Goal: Transaction & Acquisition: Book appointment/travel/reservation

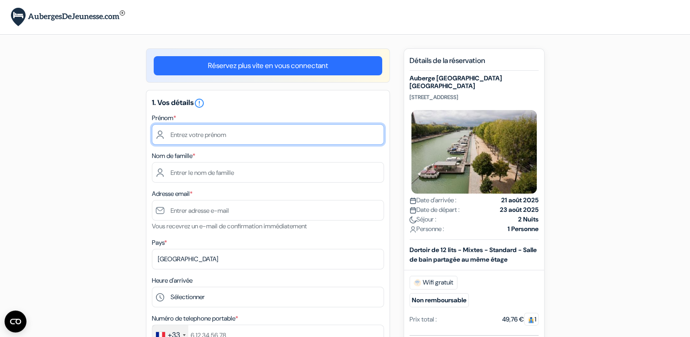
click at [189, 134] on input "text" at bounding box center [268, 134] width 232 height 21
type input "Cyril"
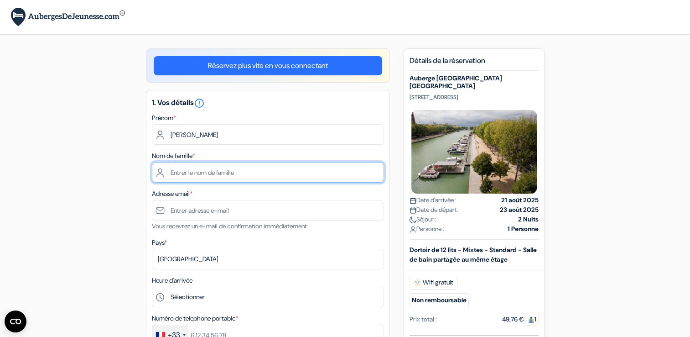
type input "DELESTRE"
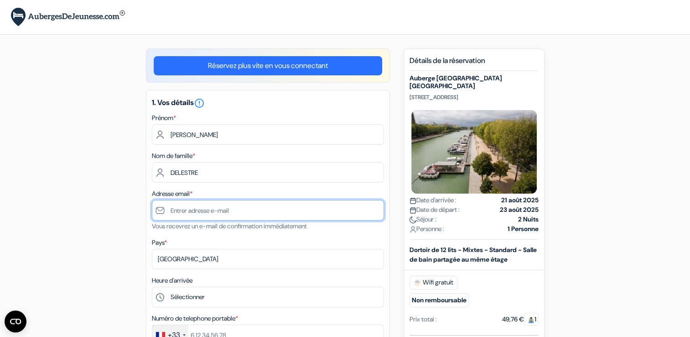
type input "[EMAIL_ADDRESS][DOMAIN_NAME]"
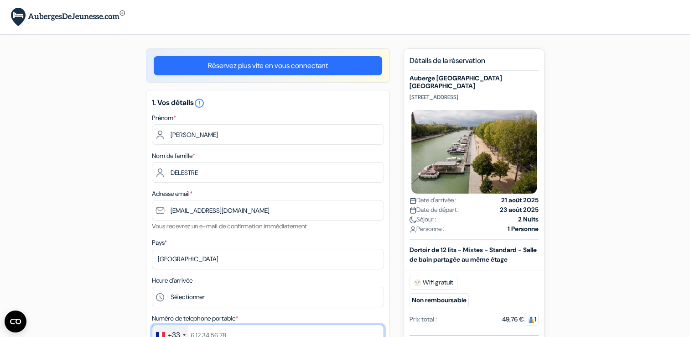
type input "0612886064"
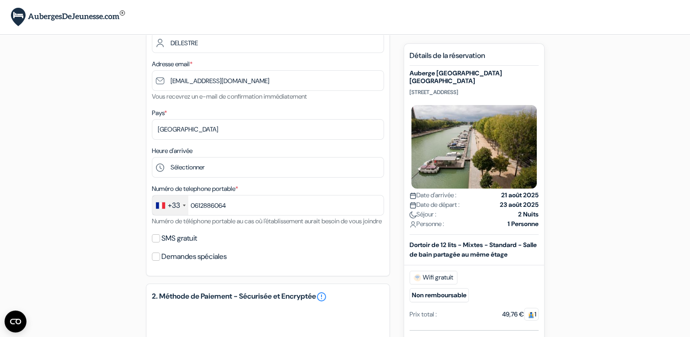
scroll to position [130, 0]
click at [99, 174] on div "add_box Auberge St Christopher's Inn Paris - Canal 159 rue de Crimée, Paris, Fr…" at bounding box center [345, 250] width 602 height 665
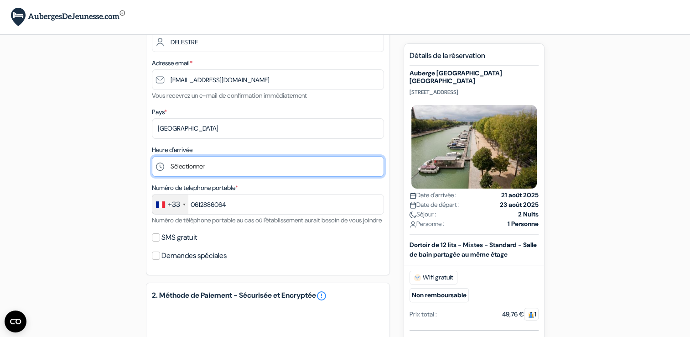
click at [221, 167] on select "Sélectionner 1:00 2:00 3:00 4:00 5:00 6:00 7:00 8:00 9:00 10:00 11:00 12:00 13:…" at bounding box center [268, 166] width 232 height 21
select select "16"
click at [152, 156] on select "Sélectionner 1:00 2:00 3:00 4:00 5:00 6:00 7:00 8:00 9:00 10:00 11:00 12:00 13:…" at bounding box center [268, 166] width 232 height 21
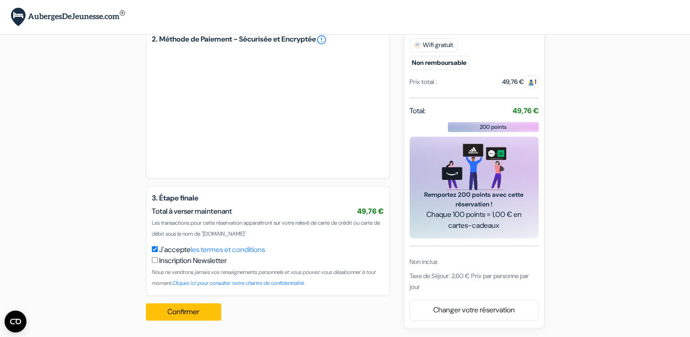
scroll to position [398, 0]
click at [184, 321] on div "Confirmer Loading... Traitement de la demande..." at bounding box center [186, 312] width 81 height 32
click at [191, 315] on button "Confirmer Loading..." at bounding box center [184, 311] width 76 height 17
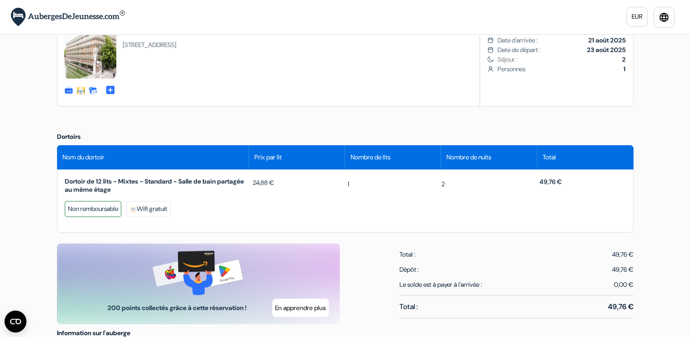
scroll to position [270, 0]
